Goal: Navigation & Orientation: Find specific page/section

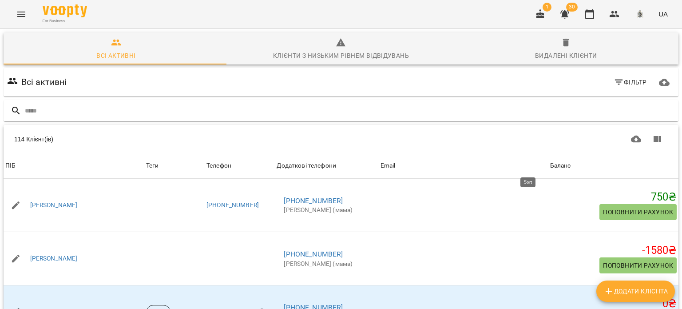
click at [550, 166] on div "Баланс" at bounding box center [560, 165] width 21 height 11
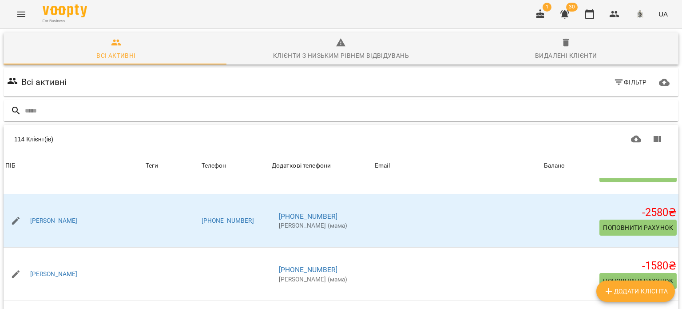
scroll to position [288, 0]
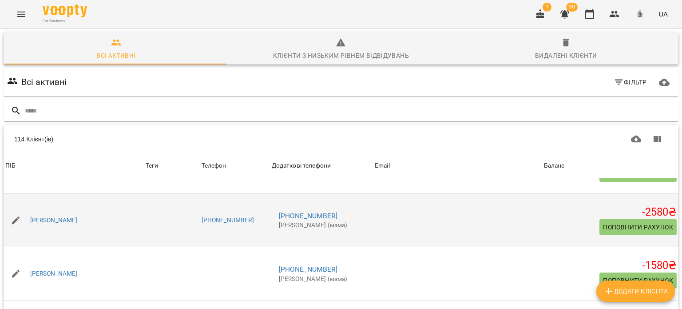
click at [366, 229] on li "[PHONE_NUMBER] [PERSON_NAME] (мама)" at bounding box center [321, 220] width 99 height 32
click at [79, 223] on div "[PERSON_NAME]" at bounding box center [53, 220] width 51 height 12
click at [78, 218] on link "[PERSON_NAME]" at bounding box center [54, 220] width 48 height 9
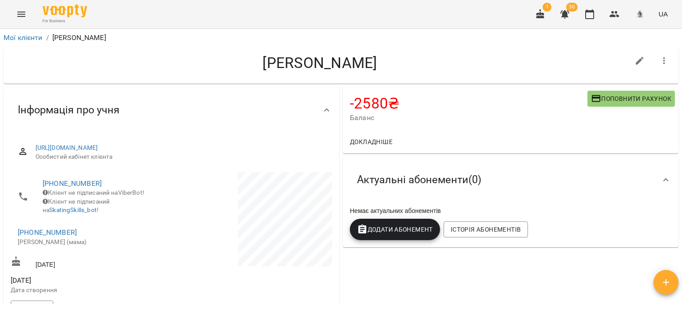
click at [374, 139] on span "Докладніше" at bounding box center [371, 141] width 43 height 11
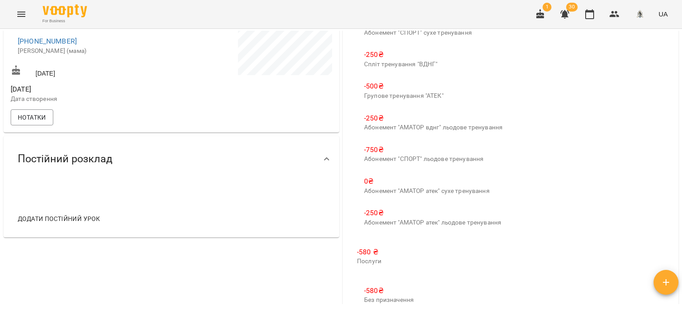
scroll to position [22, 0]
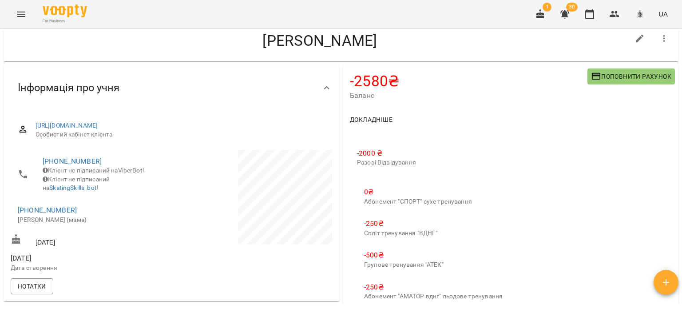
click at [372, 253] on p "-500 ₴" at bounding box center [433, 255] width 139 height 11
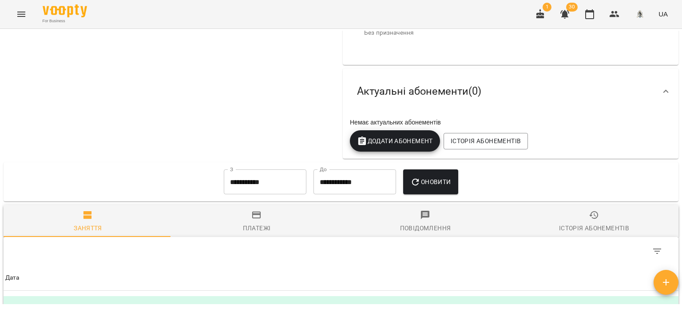
scroll to position [466, 0]
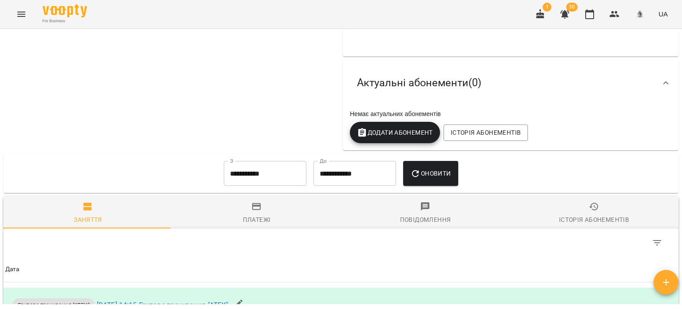
click at [261, 171] on input "**********" at bounding box center [265, 173] width 83 height 25
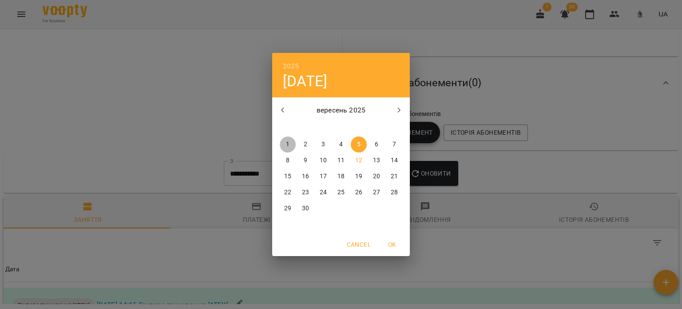
click at [286, 141] on p "1" at bounding box center [288, 144] width 4 height 9
type input "**********"
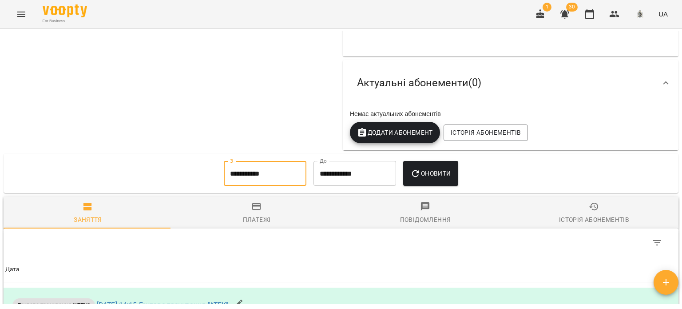
click at [431, 171] on span "Оновити" at bounding box center [430, 173] width 40 height 11
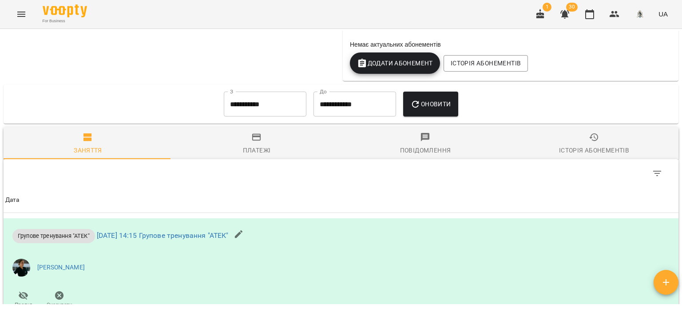
scroll to position [511, 0]
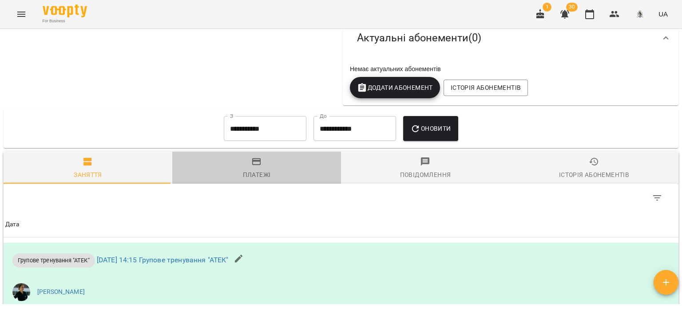
drag, startPoint x: 264, startPoint y: 173, endPoint x: 273, endPoint y: 174, distance: 9.5
click at [264, 172] on div "Платежі" at bounding box center [257, 174] width 28 height 11
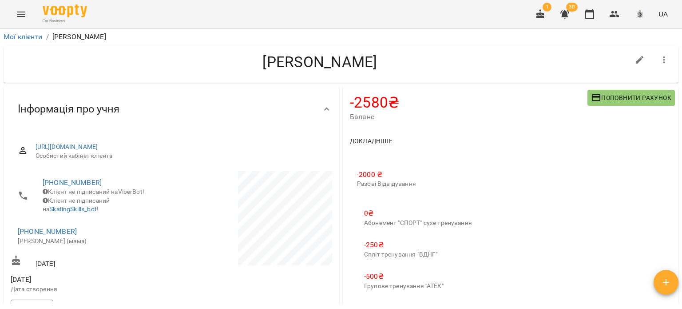
scroll to position [0, 0]
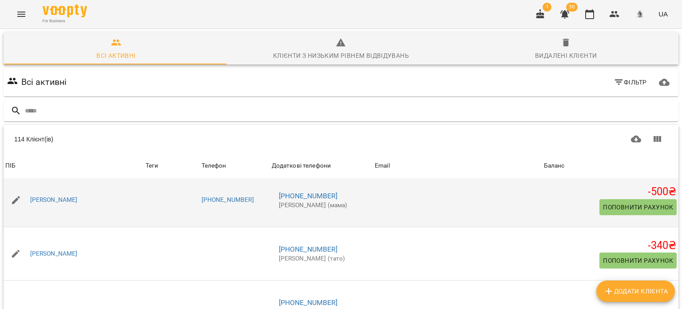
scroll to position [1154, 0]
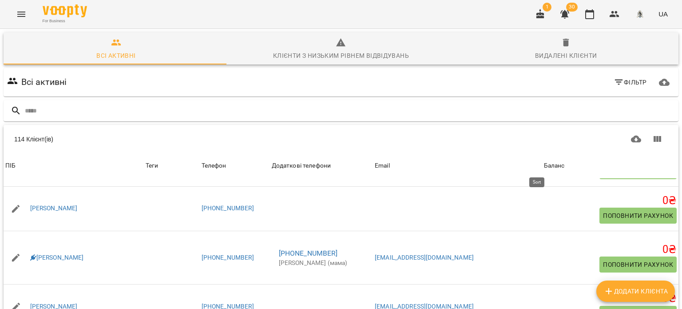
click at [545, 166] on div "Баланс" at bounding box center [554, 165] width 21 height 11
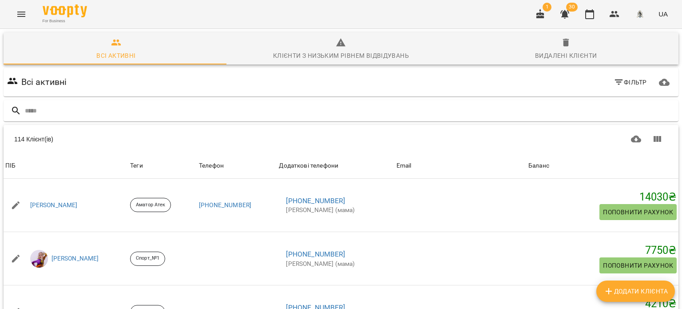
scroll to position [0, 0]
click at [41, 107] on input "text" at bounding box center [350, 110] width 650 height 15
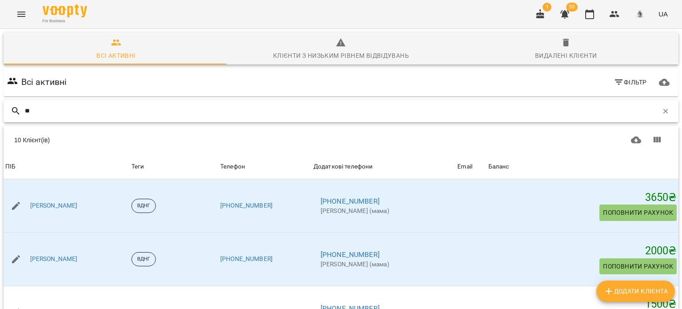
type input "*"
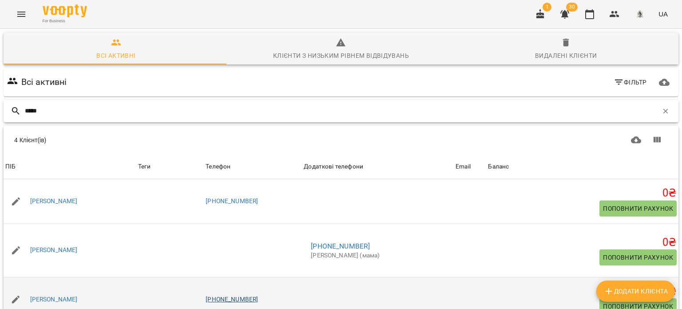
scroll to position [85, 0]
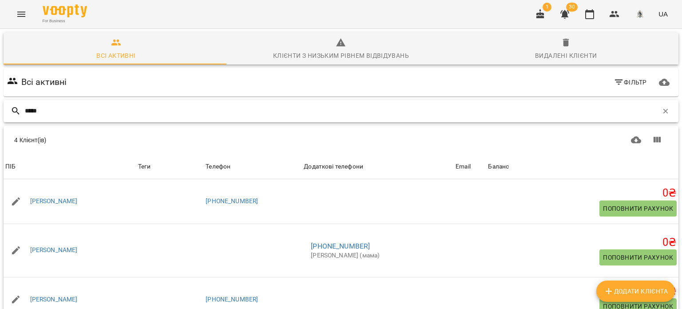
type input "*****"
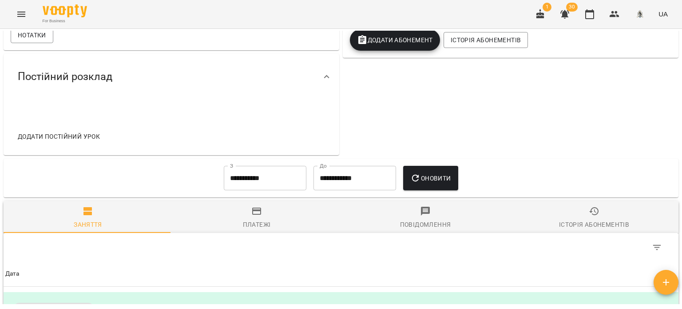
scroll to position [355, 0]
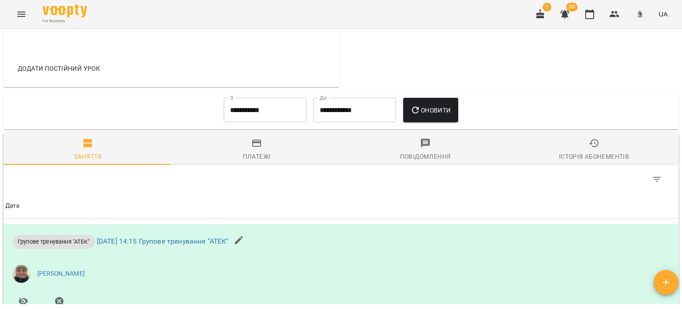
click at [267, 156] on span "Платежі" at bounding box center [257, 150] width 158 height 24
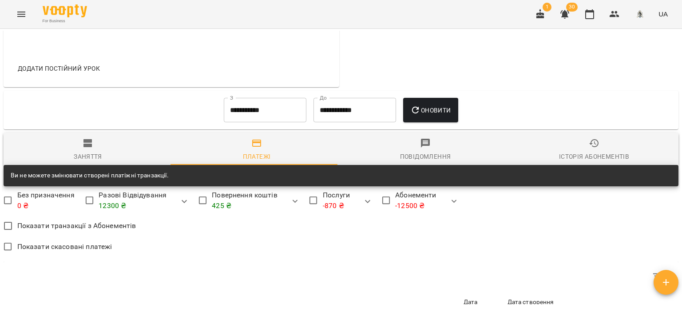
click at [273, 121] on input "**********" at bounding box center [265, 110] width 83 height 25
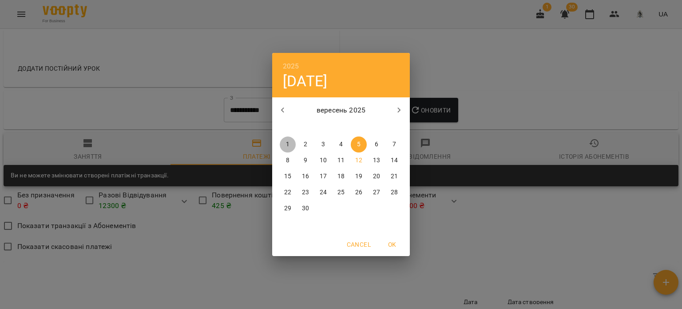
click at [293, 147] on span "1" at bounding box center [288, 144] width 16 height 9
type input "**********"
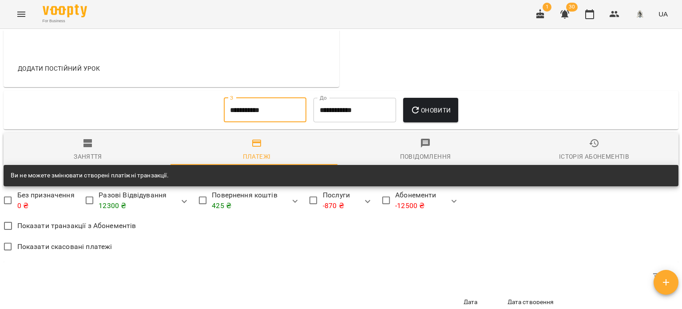
click at [421, 113] on icon "button" at bounding box center [415, 110] width 11 height 11
click at [619, 155] on span "Історія абонементів" at bounding box center [594, 150] width 158 height 24
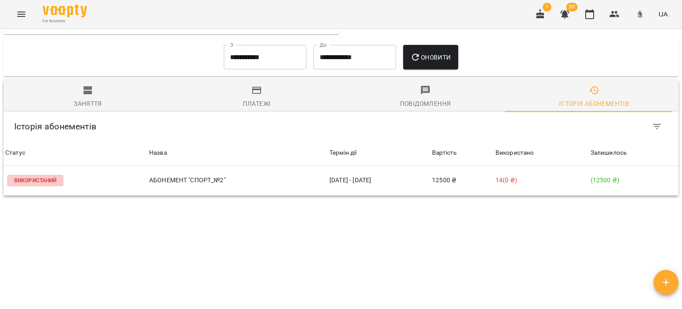
scroll to position [414, 0]
click at [420, 104] on div "Повідомлення" at bounding box center [425, 103] width 51 height 11
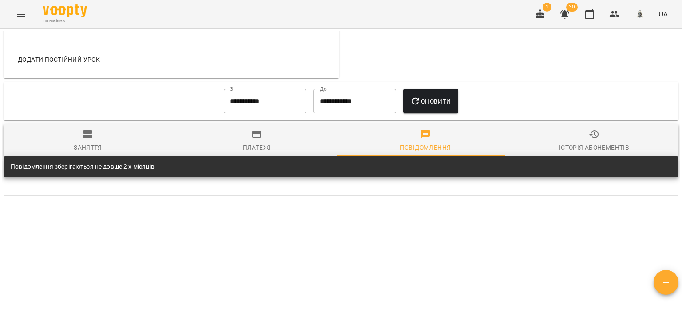
click at [253, 137] on icon "button" at bounding box center [256, 134] width 9 height 7
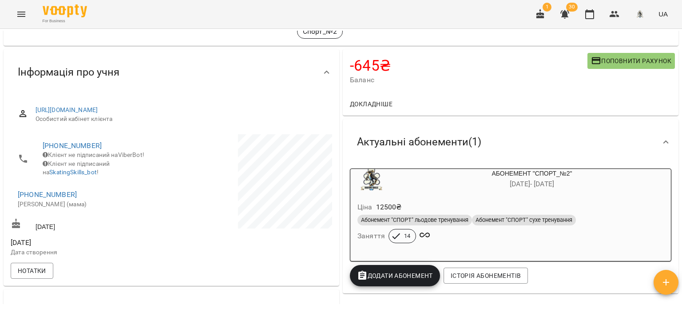
scroll to position [104, 0]
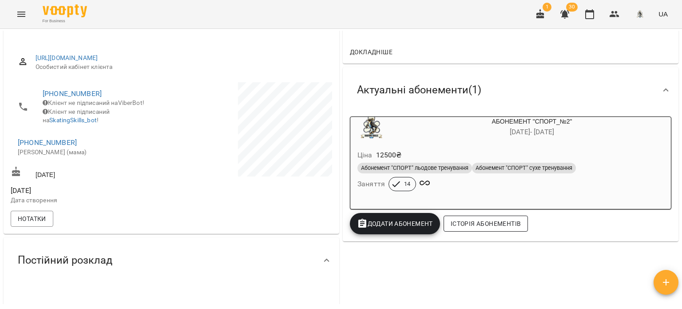
click at [508, 229] on span "Історія абонементів" at bounding box center [486, 223] width 70 height 11
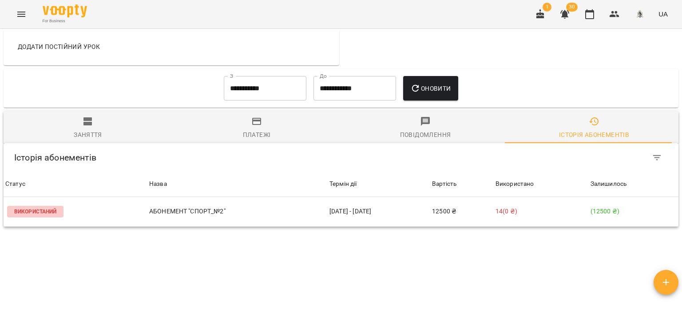
scroll to position [414, 0]
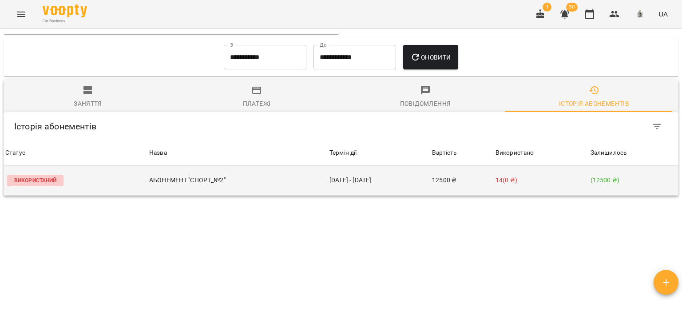
click at [178, 175] on p "АБОНЕМЕНТ "СПОРТ_№2"" at bounding box center [237, 179] width 177 height 9
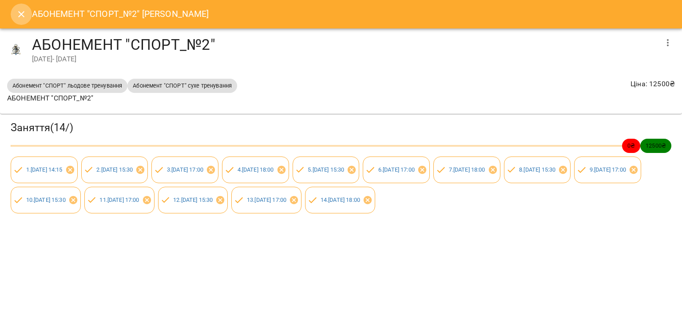
click at [25, 12] on icon "Close" at bounding box center [21, 14] width 11 height 11
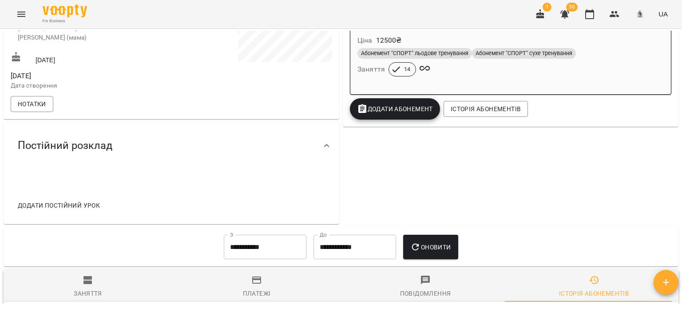
scroll to position [0, 0]
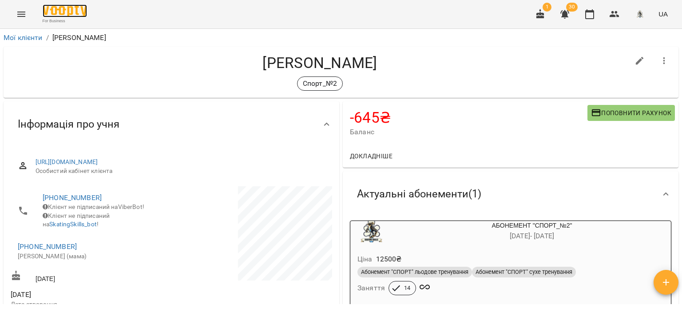
click at [74, 10] on img at bounding box center [65, 10] width 44 height 13
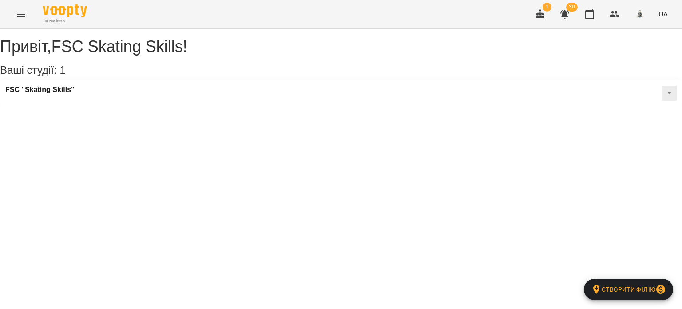
drag, startPoint x: 123, startPoint y: 117, endPoint x: 114, endPoint y: 108, distance: 12.9
click at [123, 106] on div "Привіт , FSC Skating Skills ! Ваші студії: 1 Створити філію FSC "Skating Skills"" at bounding box center [341, 72] width 682 height 68
click at [107, 104] on div "FSC "Skating Skills"" at bounding box center [341, 93] width 682 height 26
click at [662, 101] on button at bounding box center [669, 93] width 15 height 15
click at [56, 94] on h3 "FSC "Skating Skills"" at bounding box center [39, 90] width 69 height 8
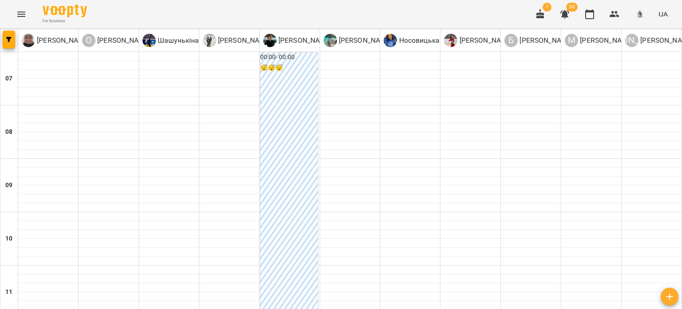
scroll to position [601, 0]
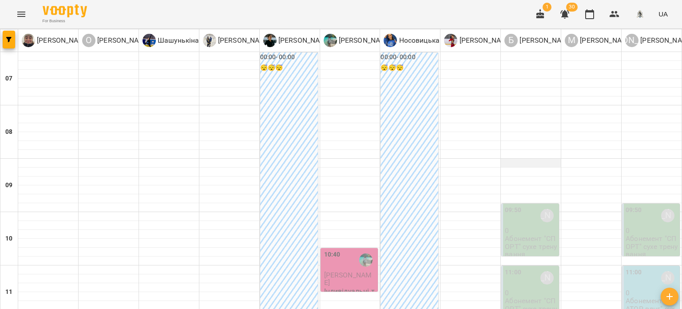
scroll to position [0, 0]
click at [284, 35] on p "[PERSON_NAME]" at bounding box center [304, 40] width 55 height 11
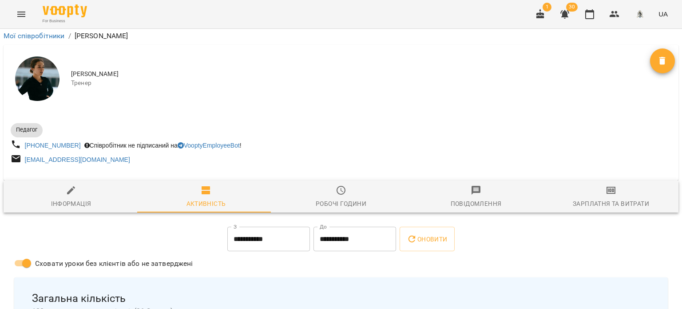
scroll to position [1146, 0]
click at [75, 11] on img at bounding box center [65, 10] width 44 height 13
